Goal: Find specific page/section: Find specific page/section

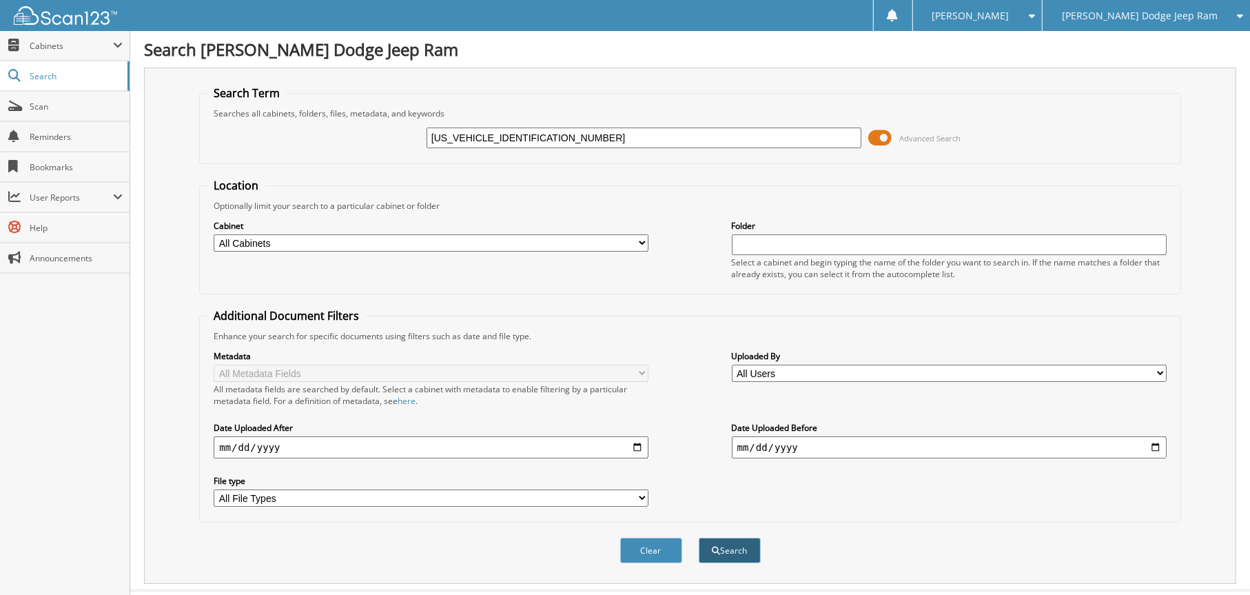
type input "[US_VEHICLE_IDENTIFICATION_NUMBER]"
click at [727, 538] on button "Search" at bounding box center [730, 551] width 62 height 26
click at [1135, 20] on span "[PERSON_NAME] Dodge Jeep Ram" at bounding box center [1140, 16] width 156 height 8
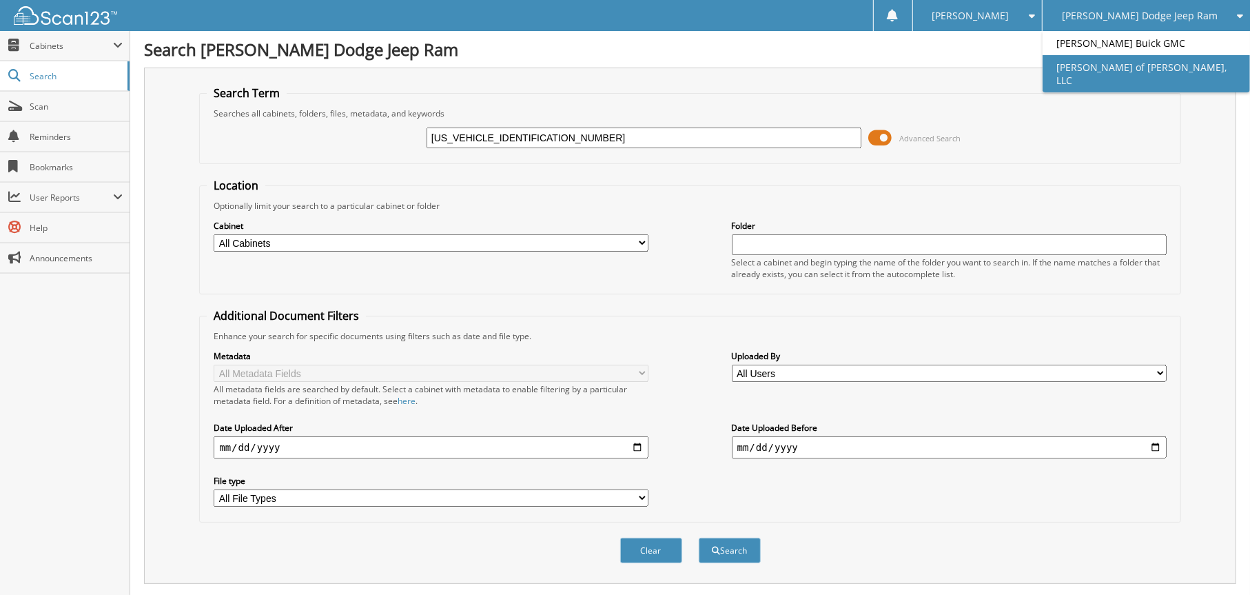
click at [1113, 68] on link "[PERSON_NAME] of [PERSON_NAME], LLC" at bounding box center [1146, 73] width 207 height 37
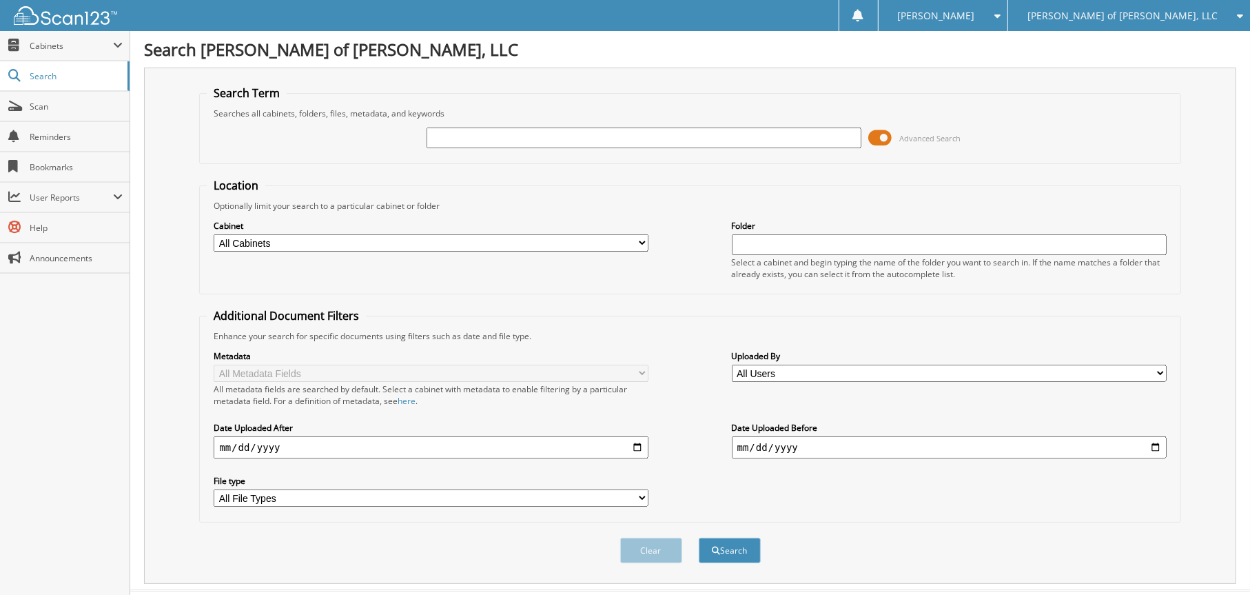
click at [468, 136] on input "text" at bounding box center [644, 138] width 435 height 21
type input "[US_VEHICLE_IDENTIFICATION_NUMBER]"
click at [716, 547] on span "submit" at bounding box center [716, 551] width 8 height 8
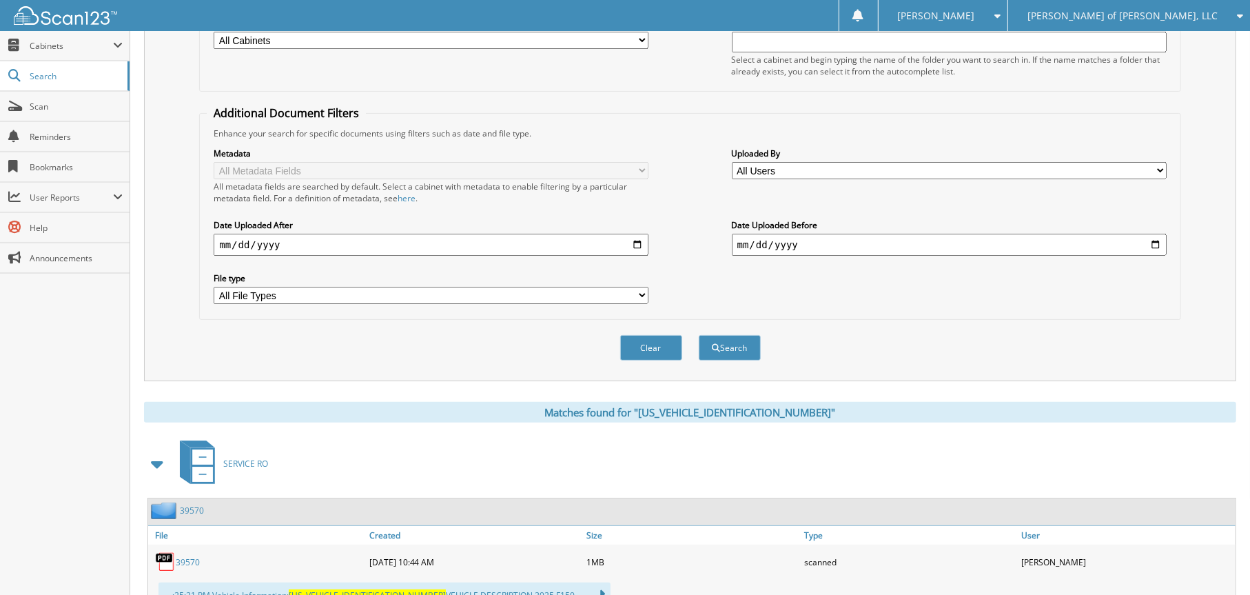
scroll to position [249, 0]
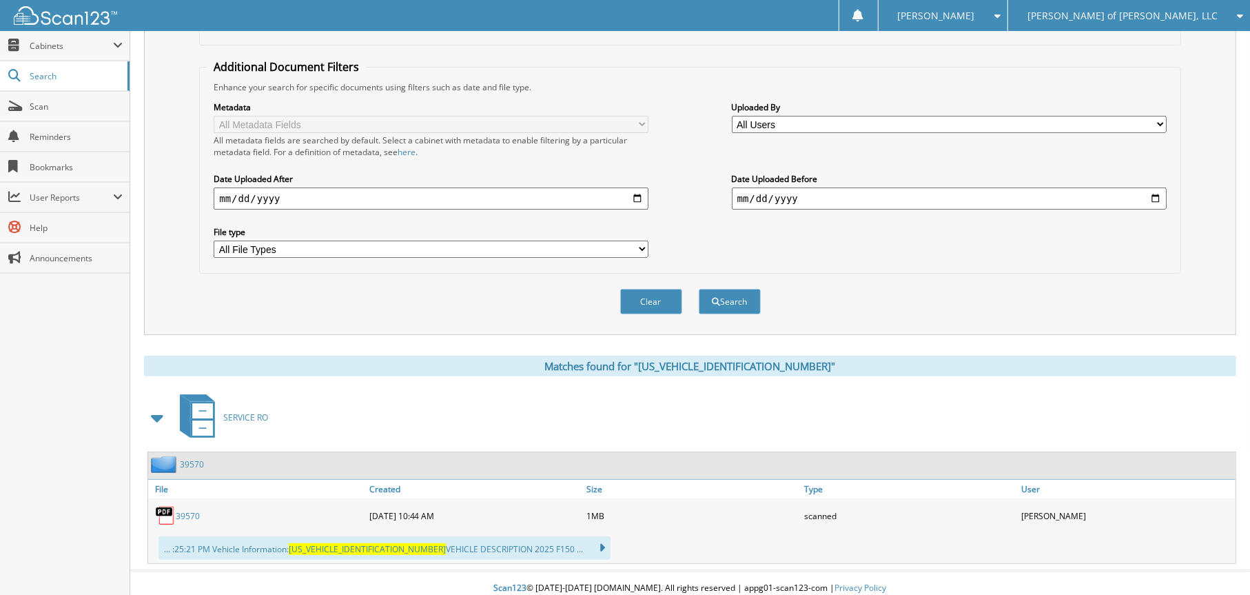
click at [190, 510] on link "39570" at bounding box center [188, 516] width 24 height 12
